Goal: Transaction & Acquisition: Purchase product/service

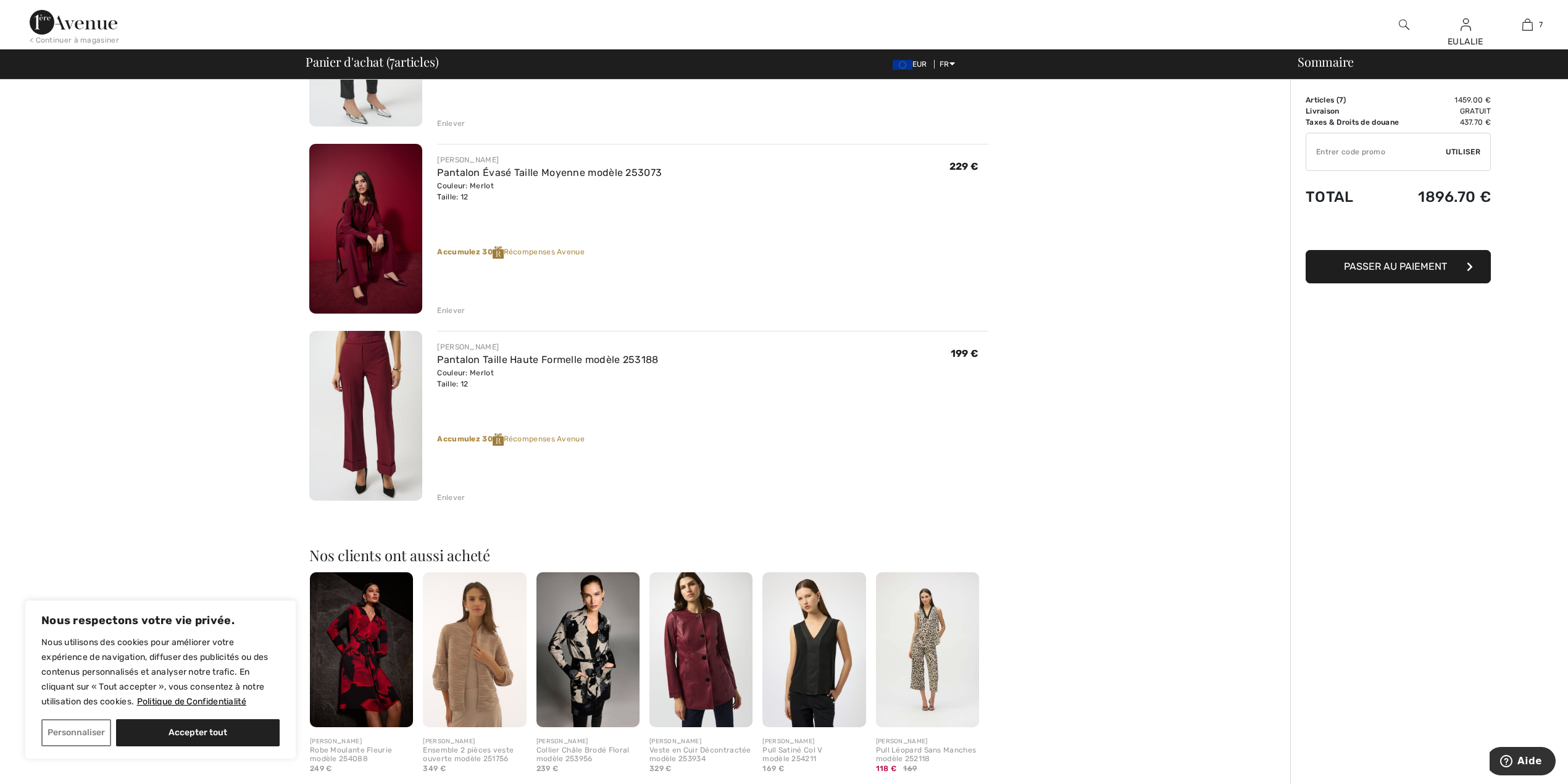
scroll to position [988, 0]
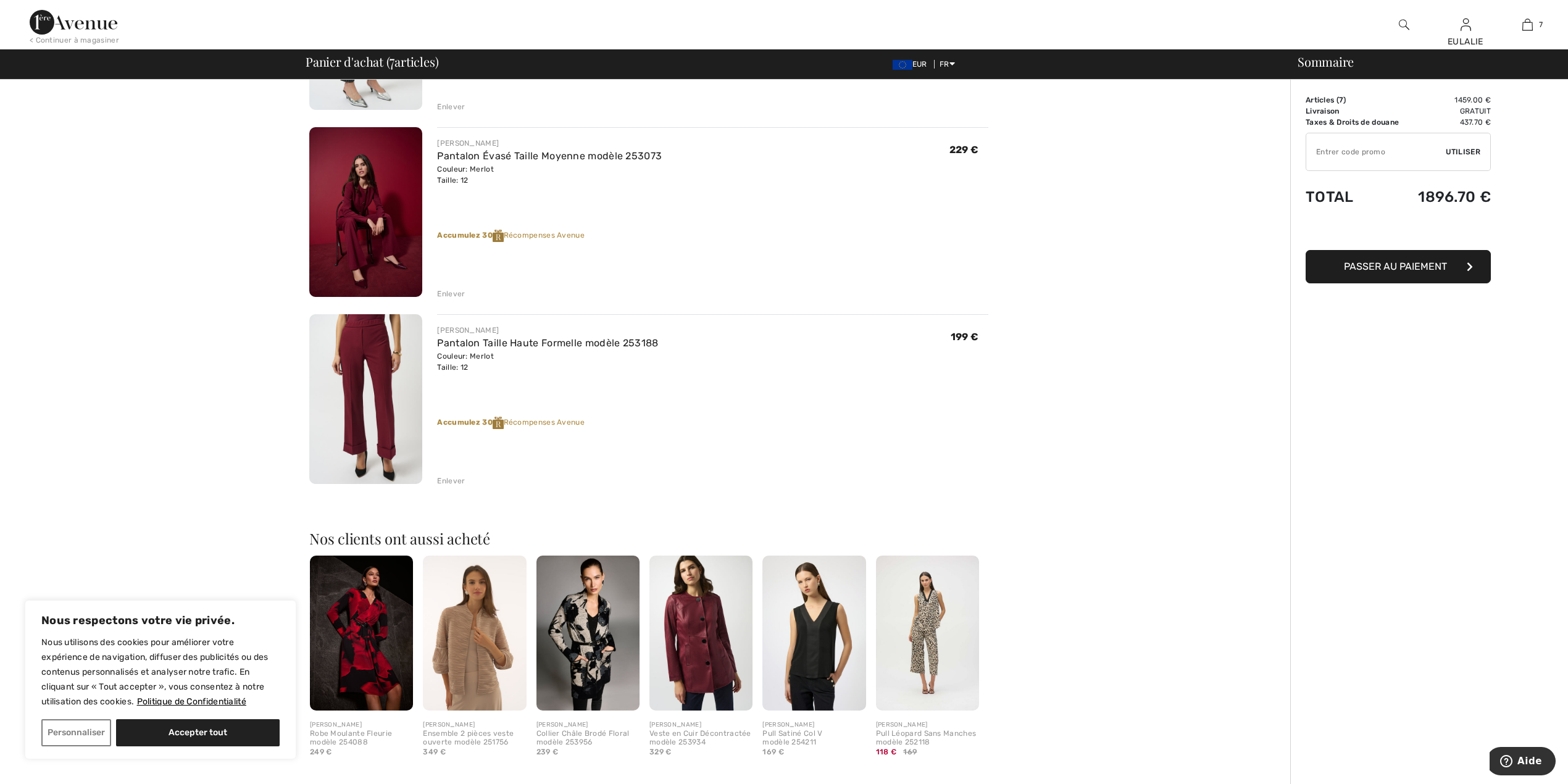
click at [441, 480] on div "Enlever" at bounding box center [451, 480] width 28 height 11
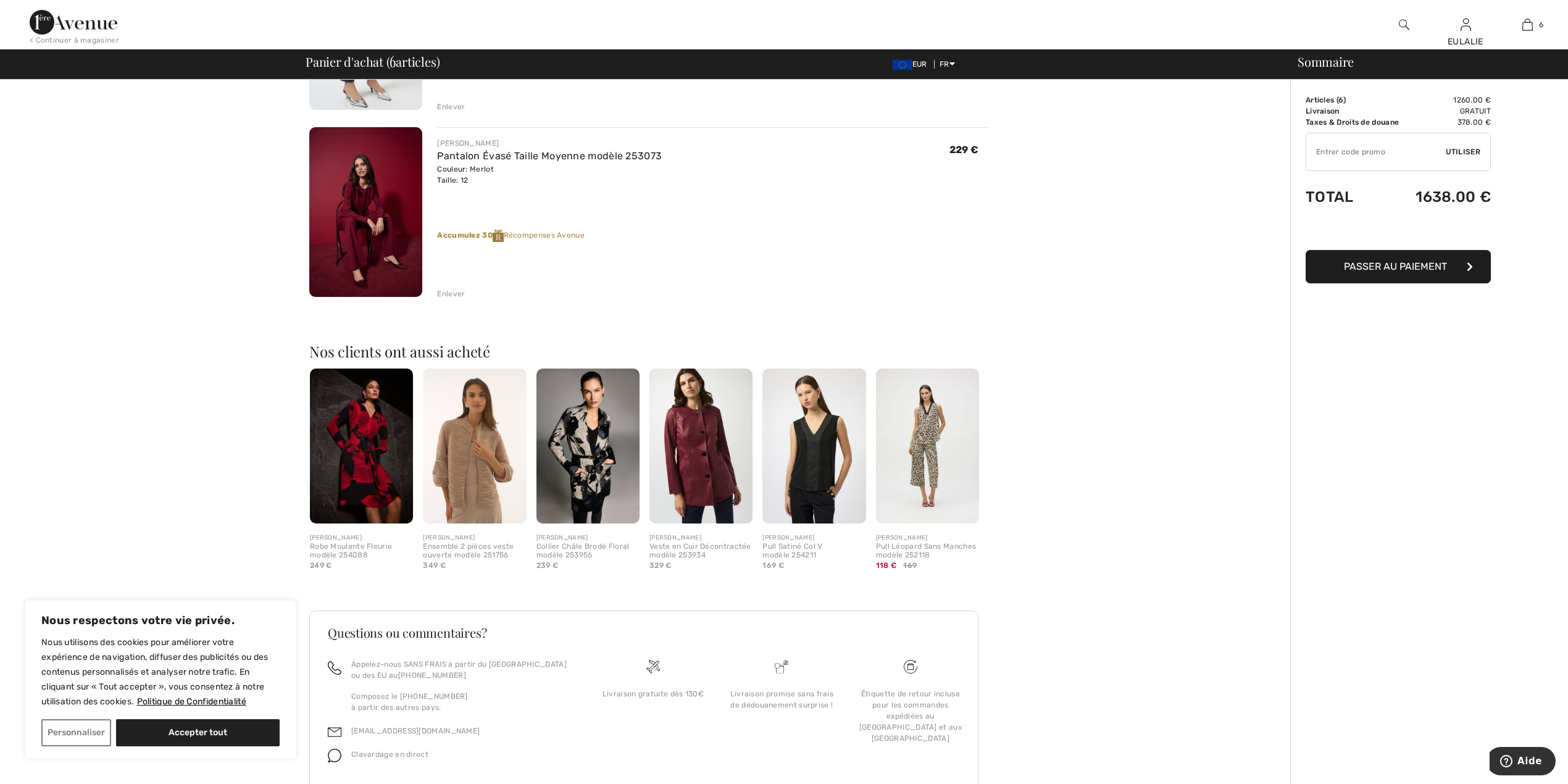
click at [358, 180] on img at bounding box center [366, 212] width 113 height 170
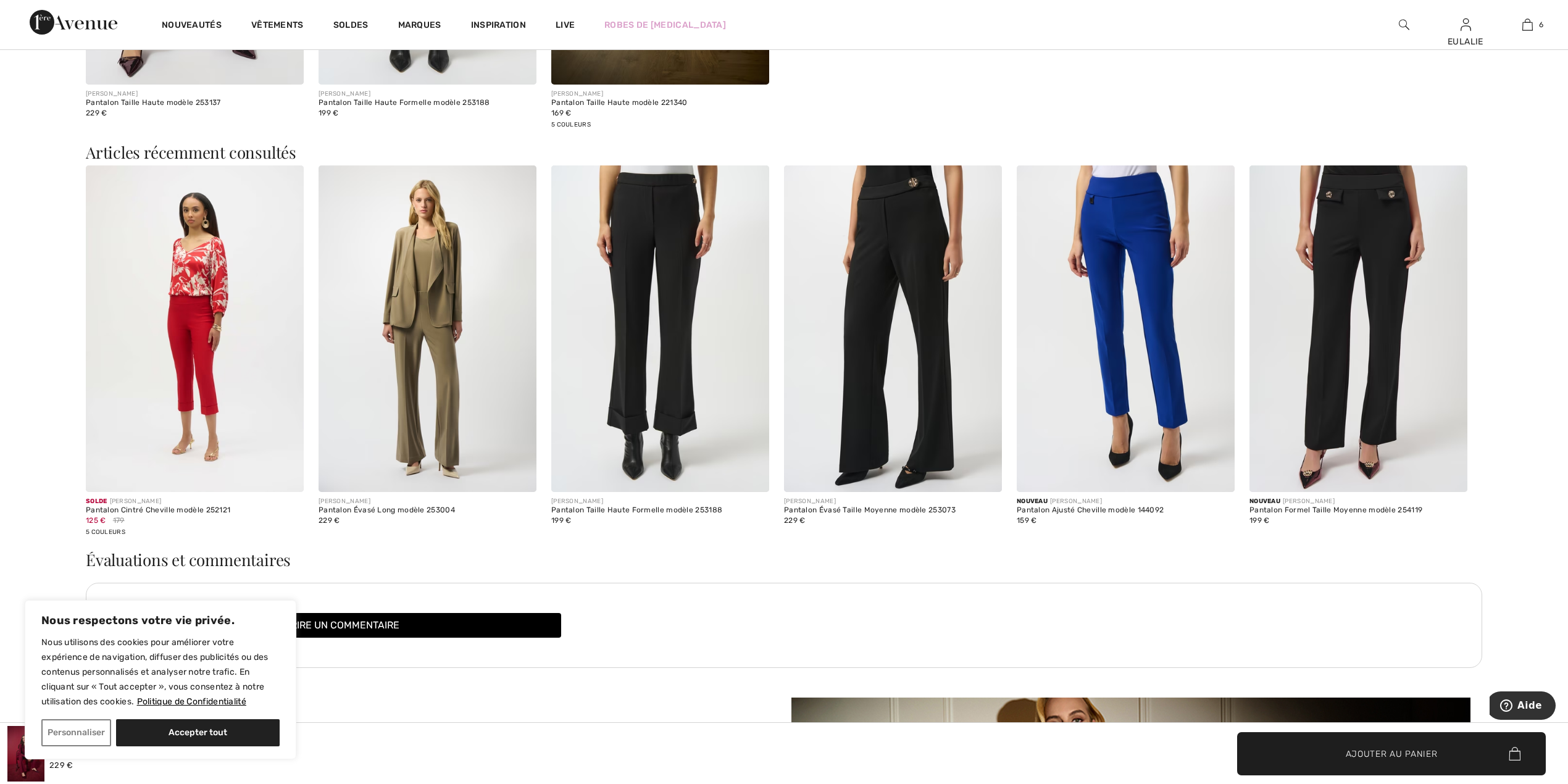
scroll to position [2881, 0]
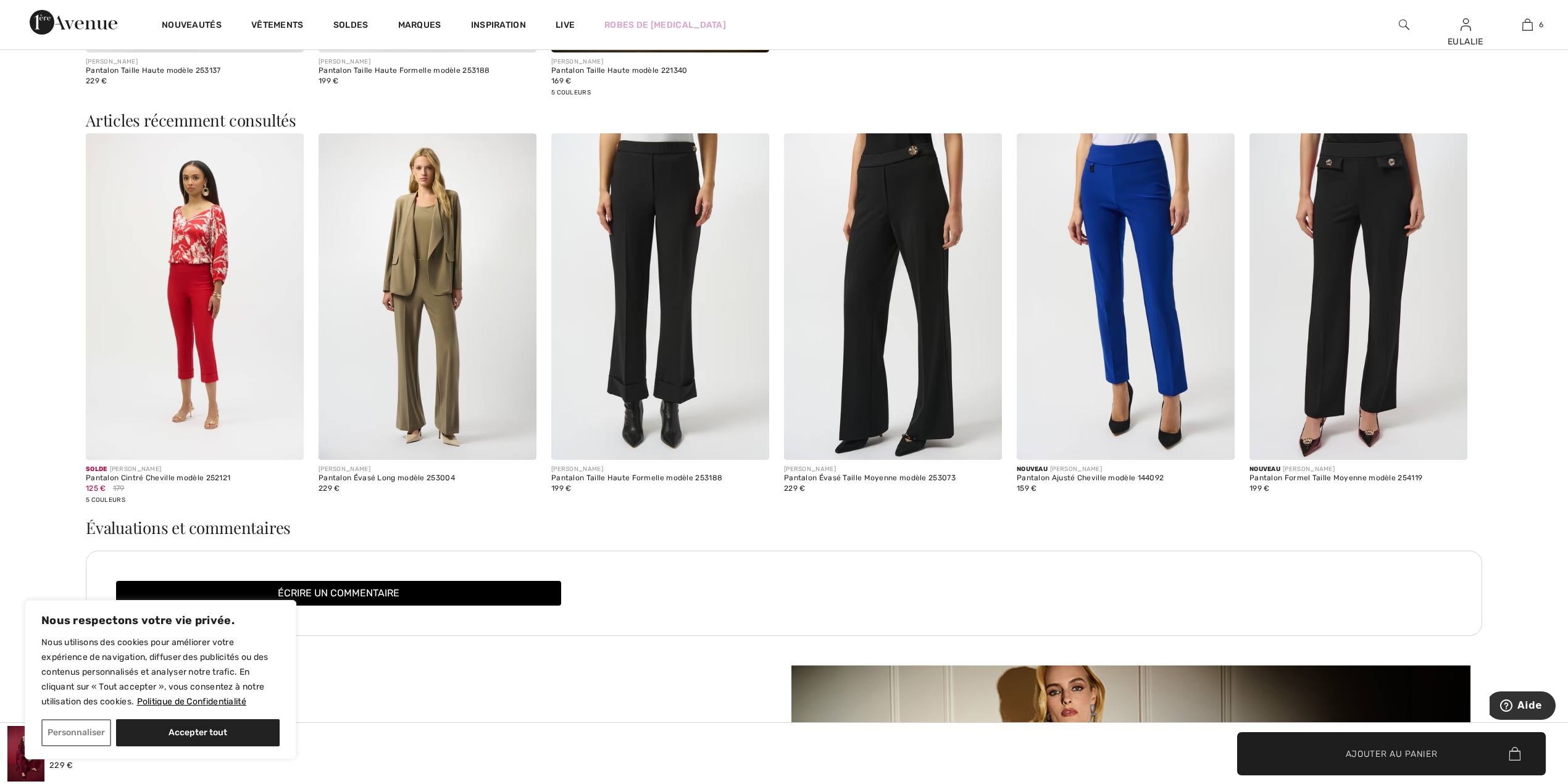
click at [885, 160] on img at bounding box center [892, 297] width 218 height 327
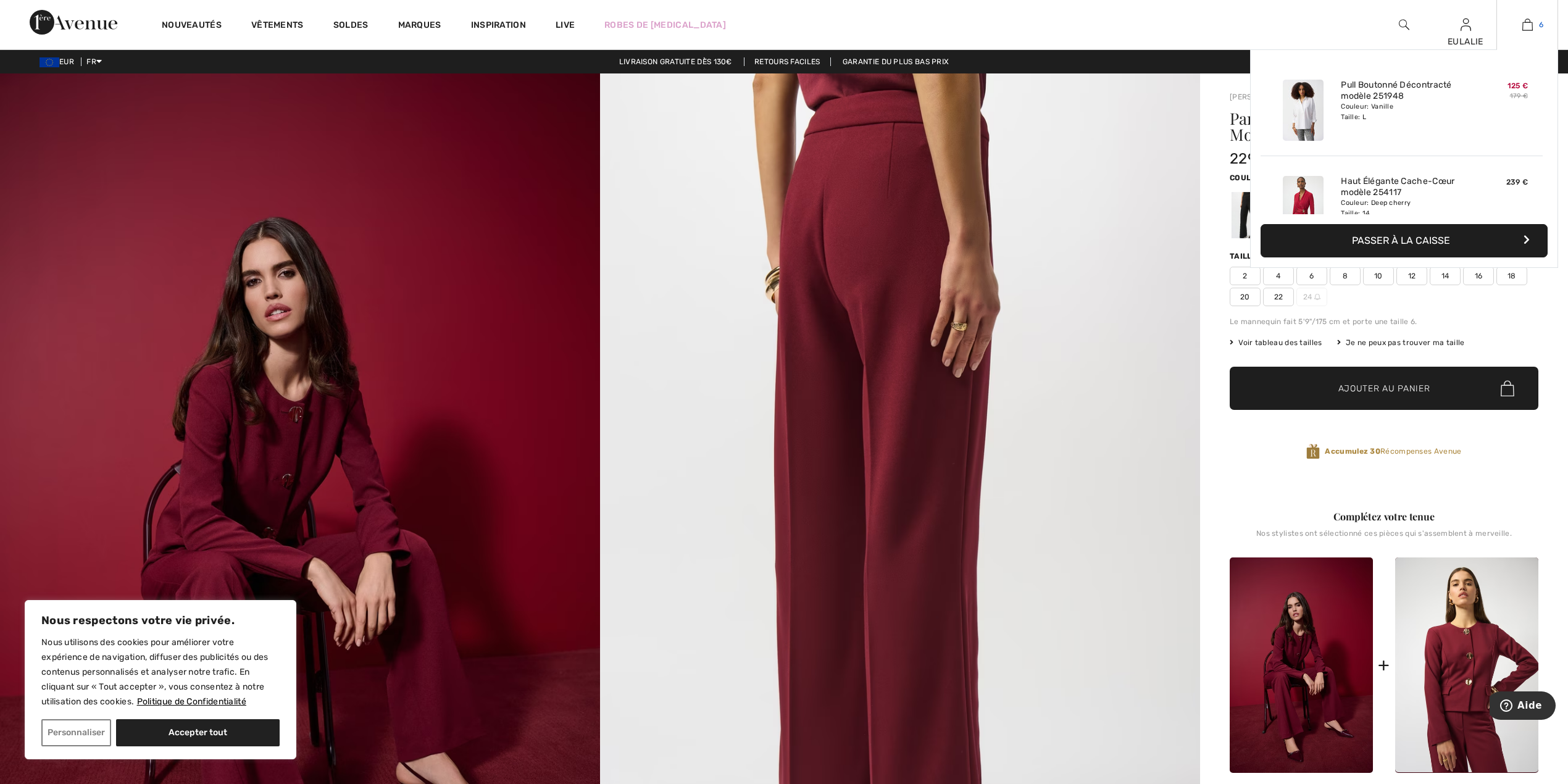
click at [1520, 23] on link "6" at bounding box center [1527, 24] width 61 height 15
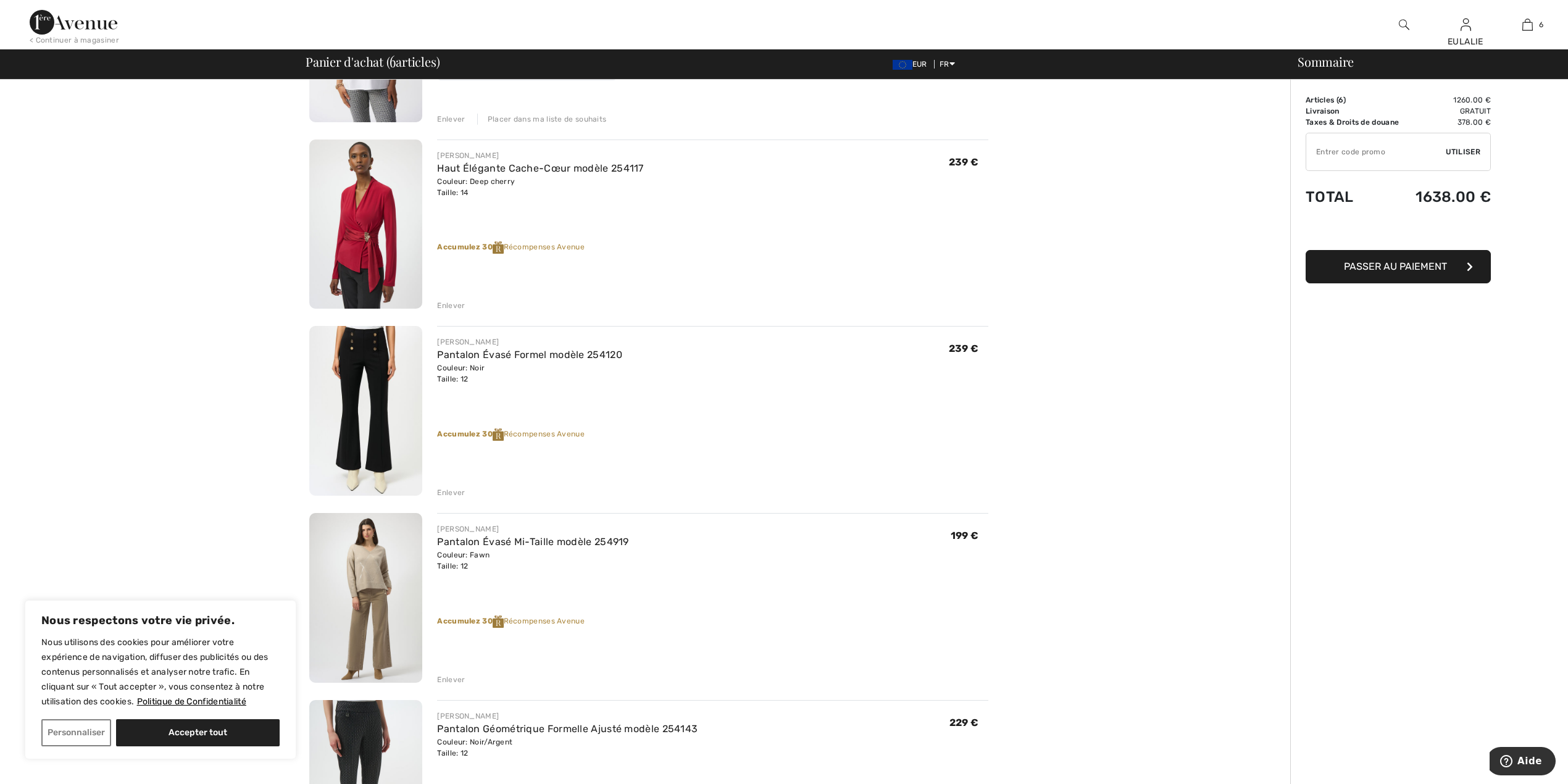
scroll to position [247, 0]
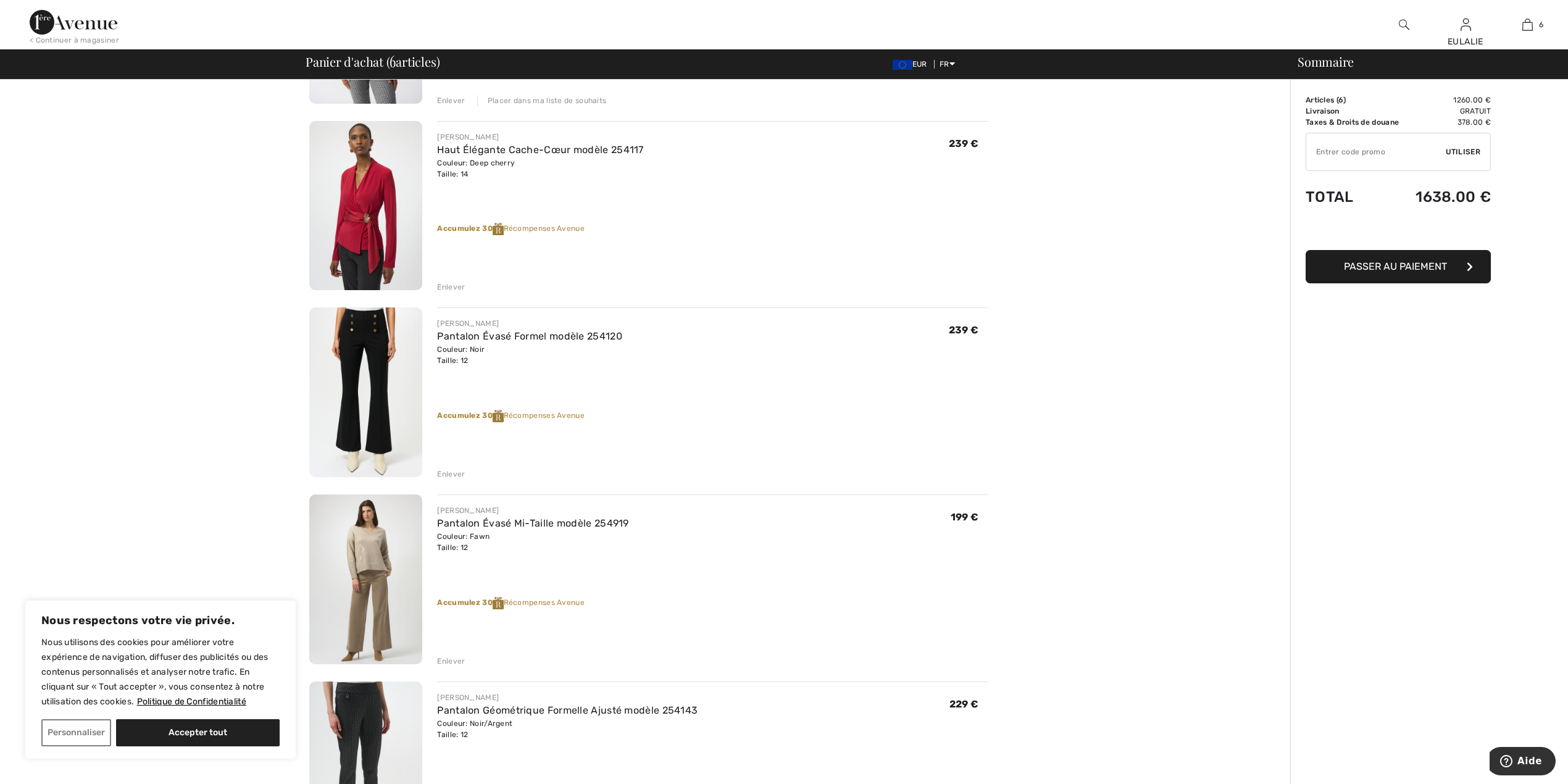
click at [363, 336] on img at bounding box center [366, 393] width 113 height 170
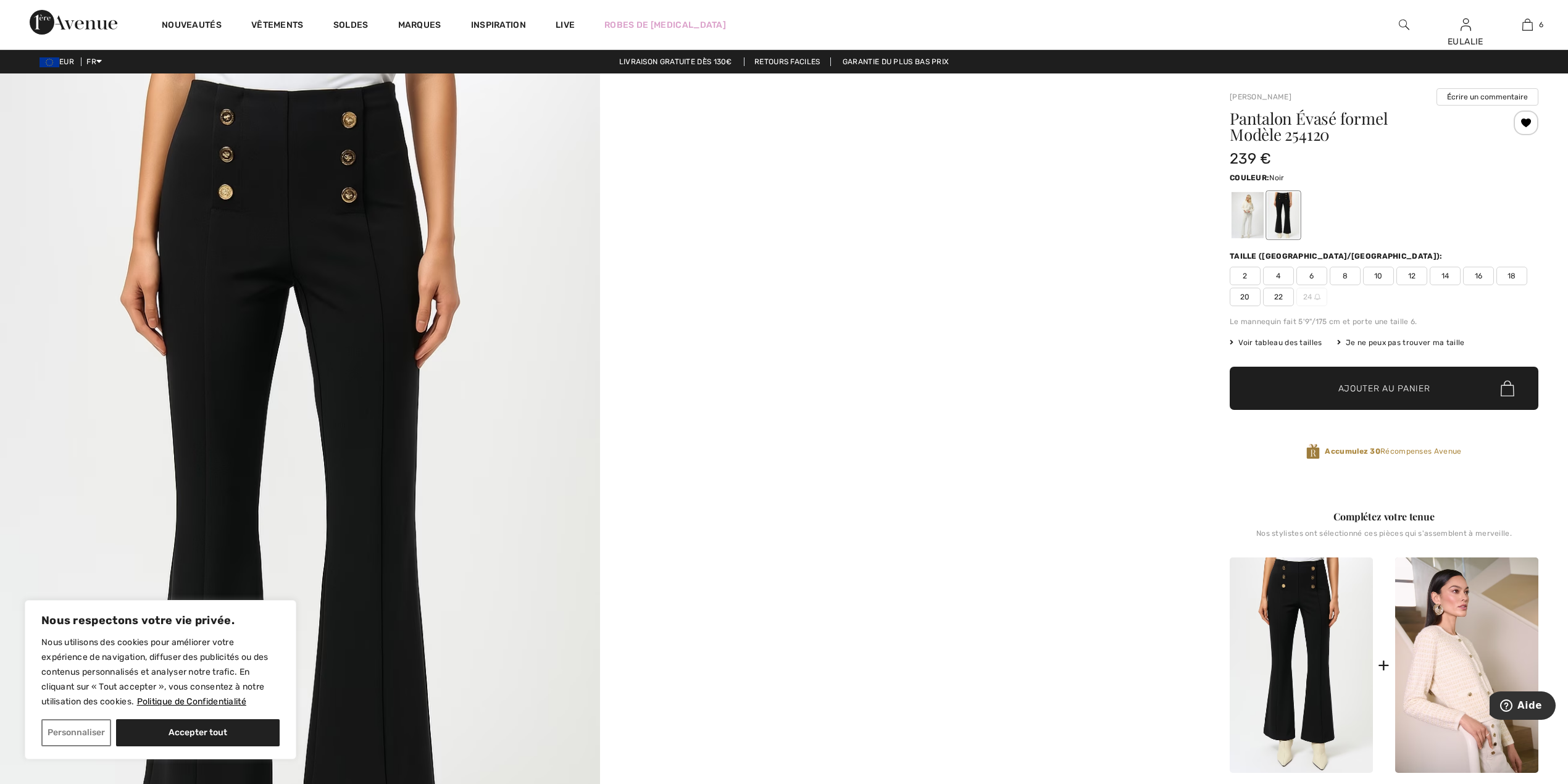
click at [291, 125] on img at bounding box center [300, 524] width 600 height 900
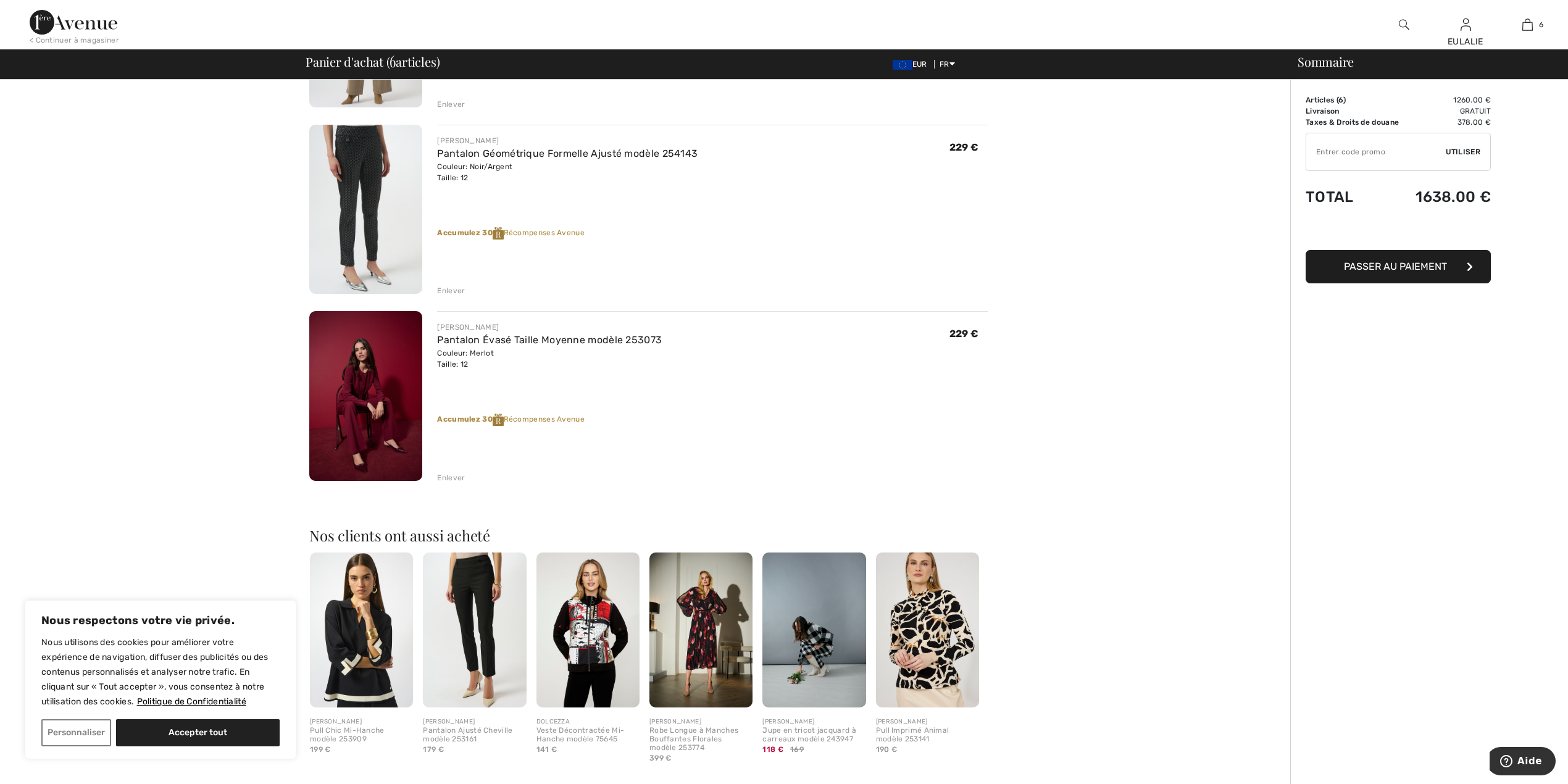
scroll to position [823, 0]
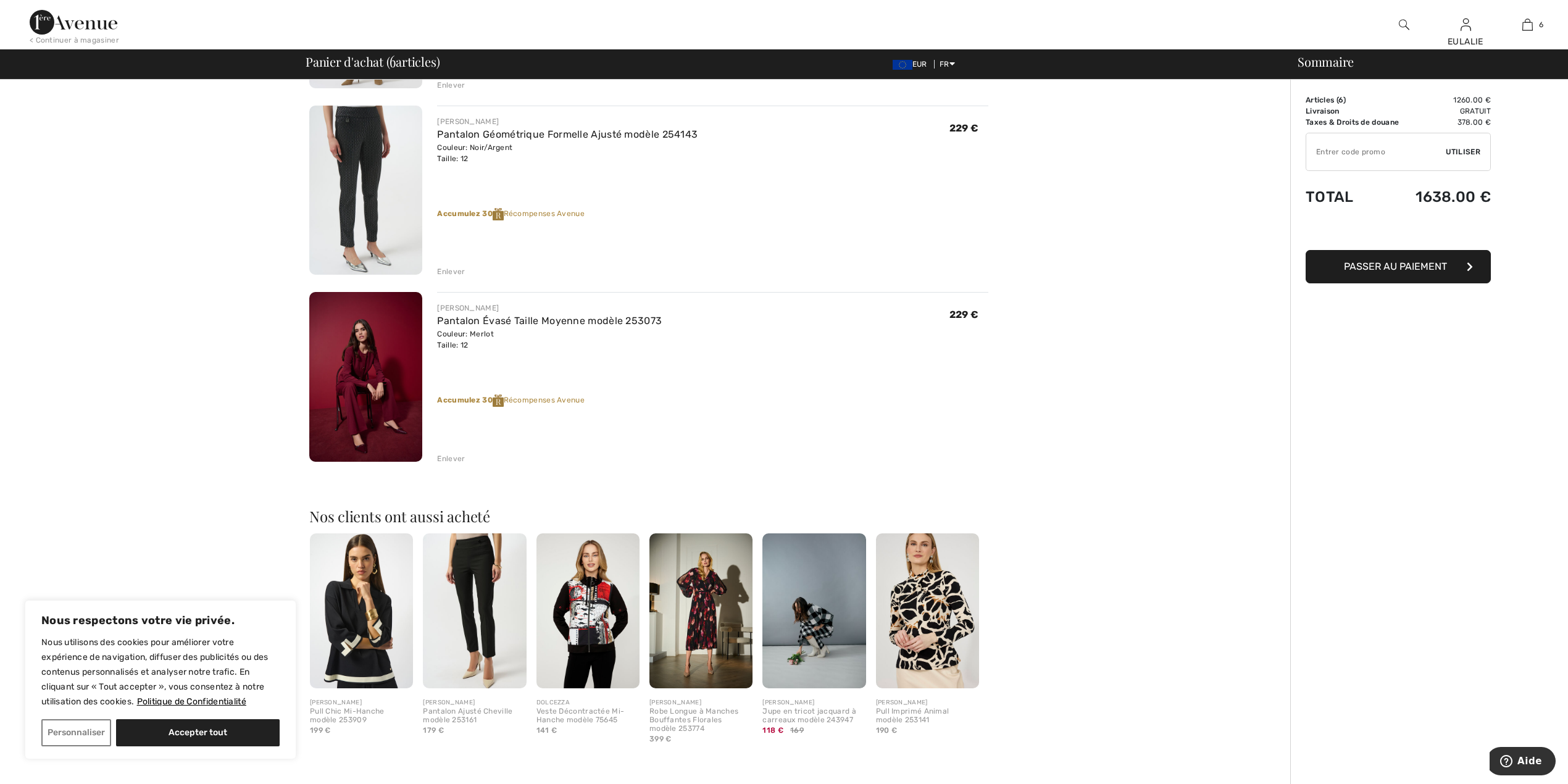
click at [358, 340] on img at bounding box center [366, 377] width 113 height 170
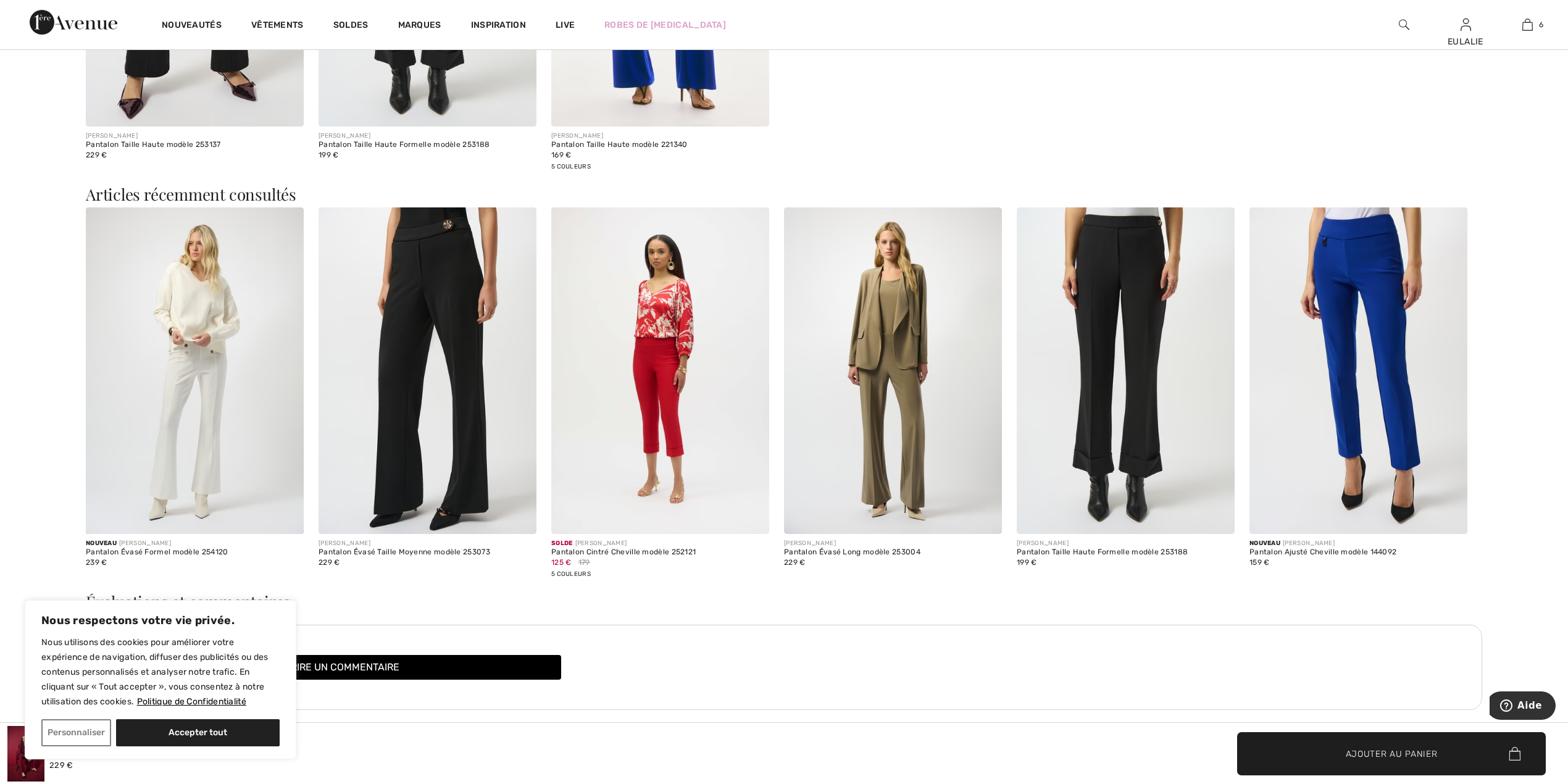
scroll to position [2816, 0]
